Goal: Navigation & Orientation: Find specific page/section

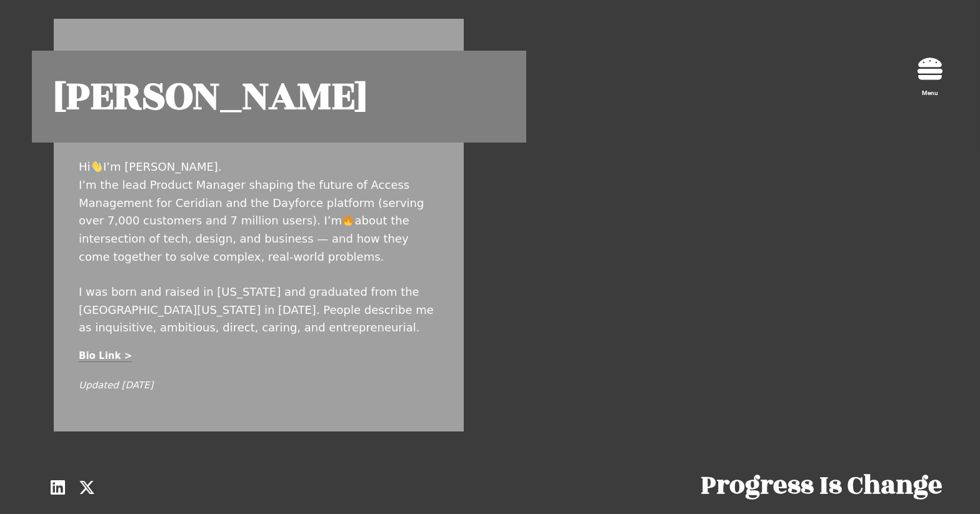
click at [936, 83] on div at bounding box center [930, 71] width 25 height 30
click at [935, 76] on icon "Menu" at bounding box center [930, 68] width 25 height 25
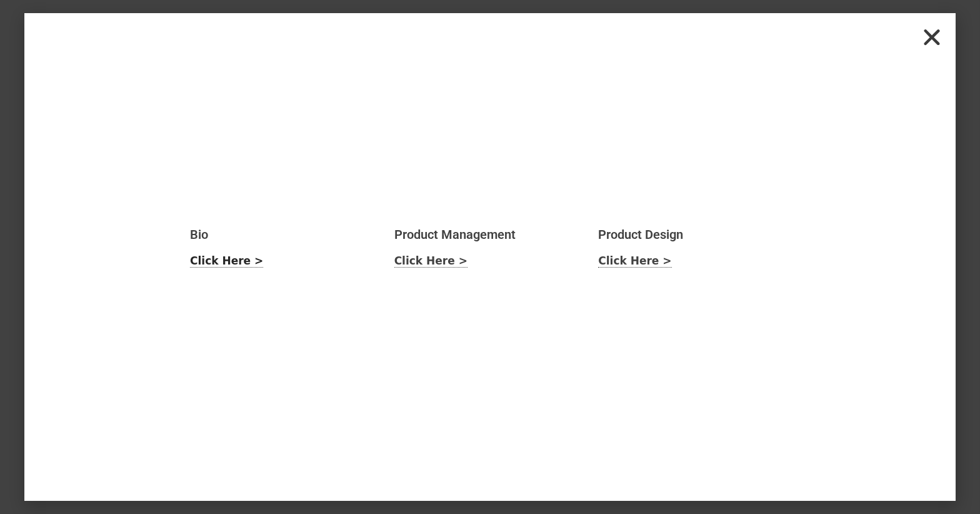
click at [229, 267] on link "Click Here >" at bounding box center [226, 260] width 73 height 13
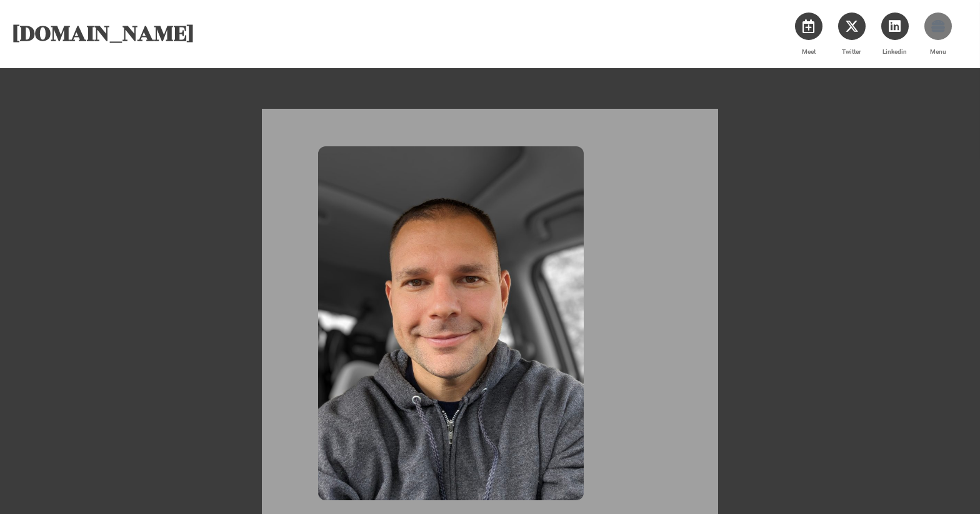
click at [934, 25] on icon "Menu" at bounding box center [938, 26] width 14 height 14
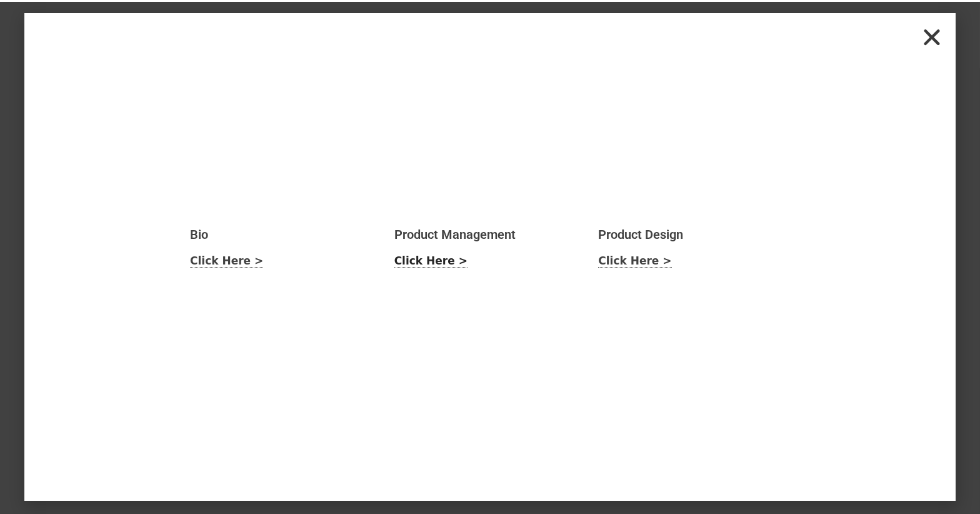
click at [427, 263] on link "Click Here >" at bounding box center [430, 260] width 73 height 13
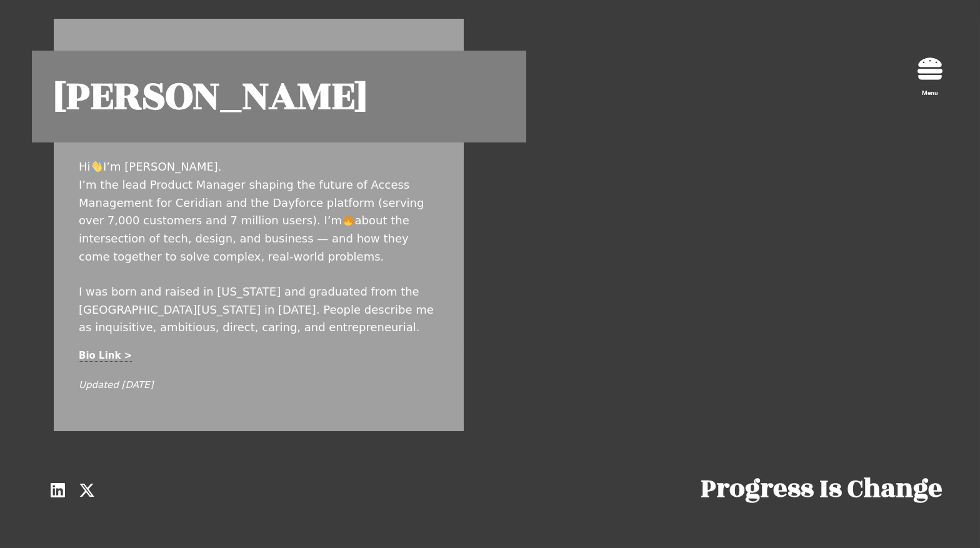
click at [936, 62] on icon "Menu" at bounding box center [930, 68] width 25 height 25
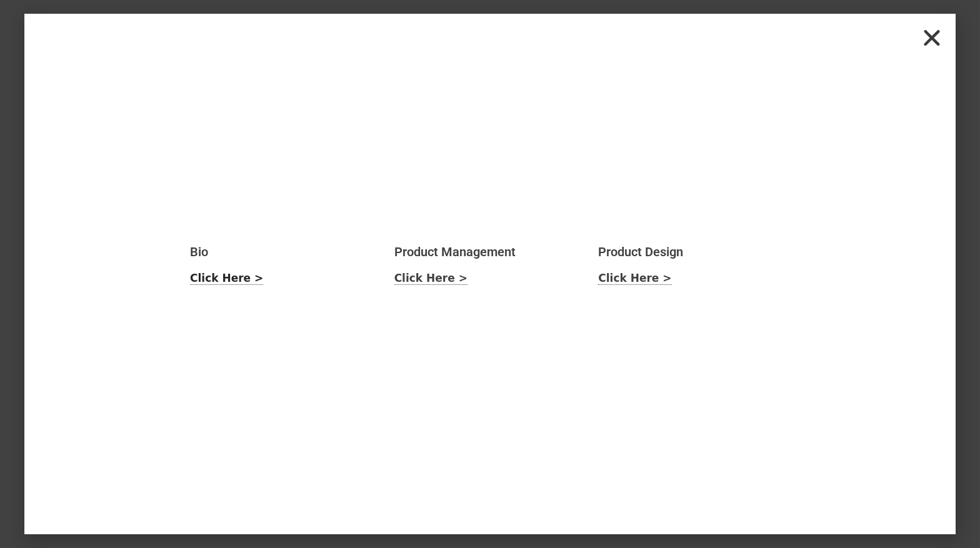
click at [215, 274] on link "Click Here >" at bounding box center [226, 278] width 73 height 13
